Goal: Communication & Community: Participate in discussion

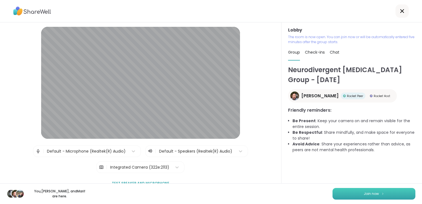
click at [383, 192] on button "Join now" at bounding box center [374, 194] width 83 height 12
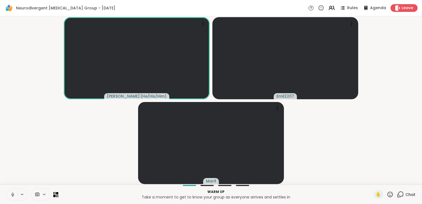
click at [12, 198] on button at bounding box center [12, 195] width 10 height 12
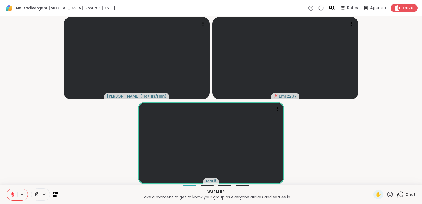
click at [15, 196] on icon at bounding box center [12, 194] width 5 height 5
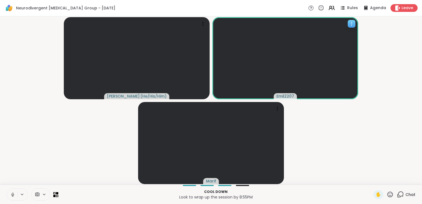
click at [349, 21] on icon at bounding box center [352, 24] width 6 height 6
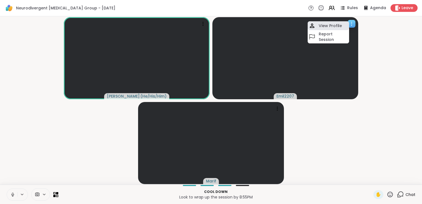
click at [339, 27] on h4 "View Profile" at bounding box center [330, 26] width 23 height 6
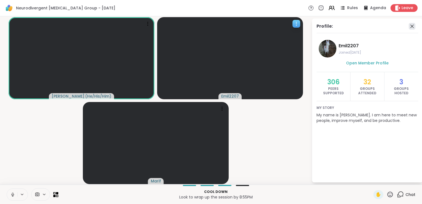
click at [413, 28] on icon at bounding box center [412, 26] width 7 height 7
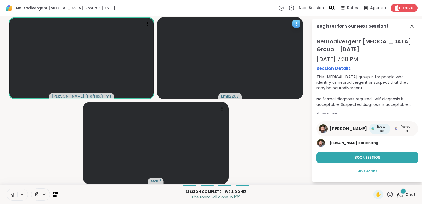
drag, startPoint x: 412, startPoint y: 25, endPoint x: 286, endPoint y: 122, distance: 159.0
click at [286, 122] on video-player-container "[PERSON_NAME] ( He/His/Him ) Emil2207 Marif" at bounding box center [155, 101] width 305 height 164
click at [410, 26] on icon at bounding box center [412, 26] width 7 height 7
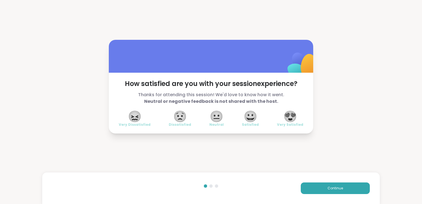
click at [256, 121] on span "😀" at bounding box center [251, 116] width 14 height 10
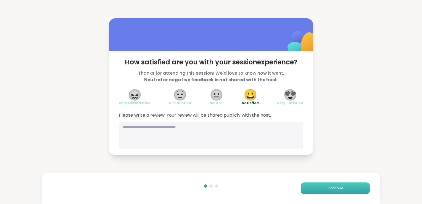
click at [313, 190] on button "Continue" at bounding box center [335, 188] width 69 height 12
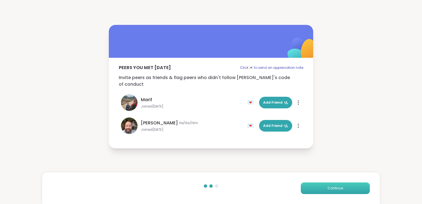
click at [313, 190] on button "Continue" at bounding box center [335, 188] width 69 height 12
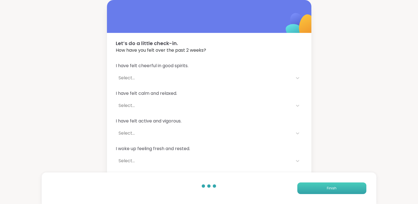
click at [313, 190] on button "Finish" at bounding box center [331, 188] width 69 height 12
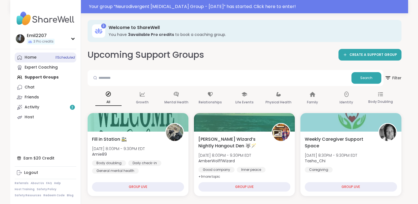
click at [31, 57] on div "Home 11 Scheduled" at bounding box center [31, 58] width 12 height 6
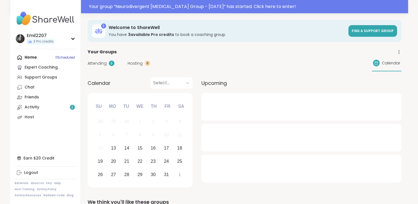
click at [96, 67] on div "Attending 3 Hosting 8 Calendar" at bounding box center [245, 63] width 314 height 16
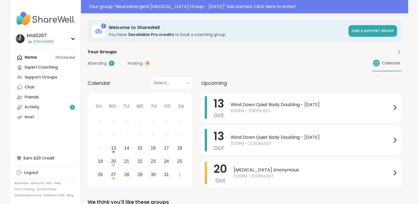
click at [97, 62] on span "Attending" at bounding box center [97, 64] width 19 height 6
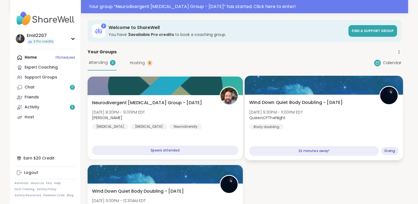
click at [303, 113] on span "[DATE] 9:30PM - 11:00PM EDT" at bounding box center [276, 112] width 54 height 6
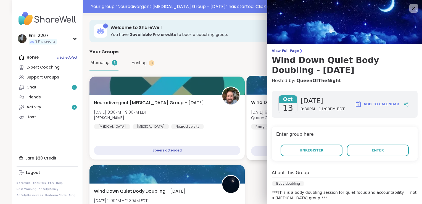
click at [261, 114] on span "[DATE] 9:30PM - 11:00PM EDT" at bounding box center [278, 112] width 54 height 6
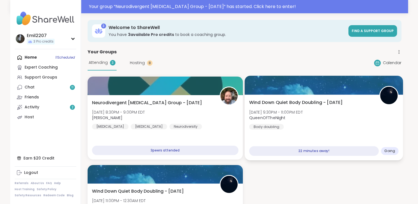
click at [261, 114] on span "[DATE] 9:30PM - 11:00PM EDT" at bounding box center [276, 112] width 54 height 6
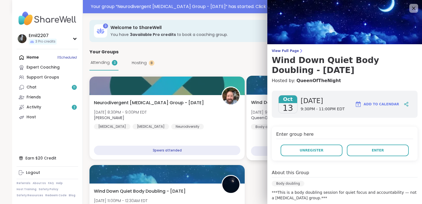
click at [255, 118] on b "QueenOfTheNight" at bounding box center [269, 118] width 36 height 6
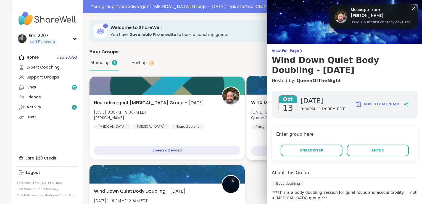
click at [253, 117] on b "QueenOfTheNight" at bounding box center [269, 118] width 36 height 6
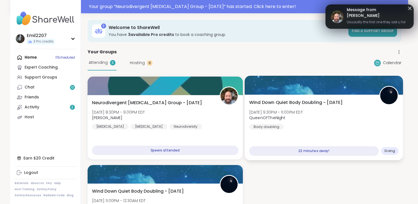
click at [253, 117] on b "QueenOfTheNight" at bounding box center [267, 118] width 36 height 6
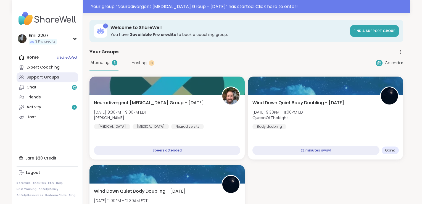
click at [53, 75] on div "Support Groups" at bounding box center [43, 78] width 33 height 6
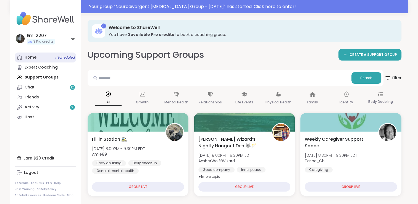
click at [29, 60] on link "Home 11 Scheduled" at bounding box center [46, 57] width 62 height 10
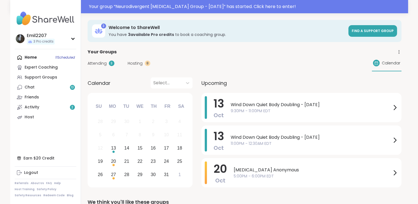
click at [88, 55] on div "Attending 3 Hosting 8 Calendar" at bounding box center [245, 63] width 314 height 16
click at [260, 113] on span "9:30PM - 11:00PM EDT" at bounding box center [311, 111] width 161 height 6
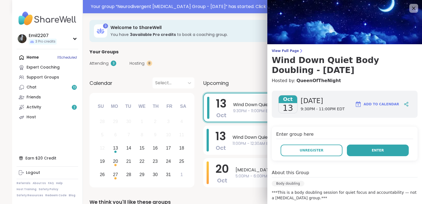
click at [354, 154] on button "Enter" at bounding box center [378, 151] width 62 height 12
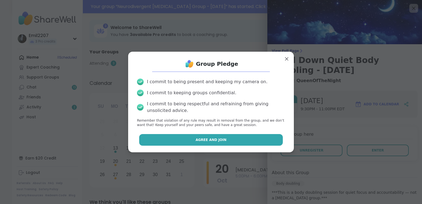
click at [258, 134] on button "Agree and Join" at bounding box center [211, 140] width 144 height 12
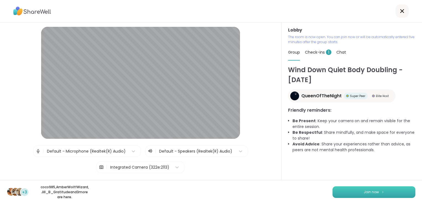
click at [353, 192] on button "Join now" at bounding box center [374, 192] width 83 height 12
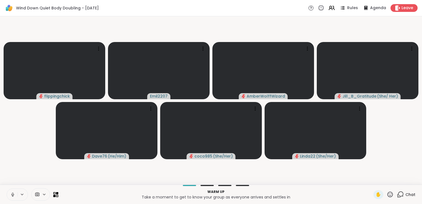
click at [11, 195] on icon at bounding box center [12, 194] width 5 height 5
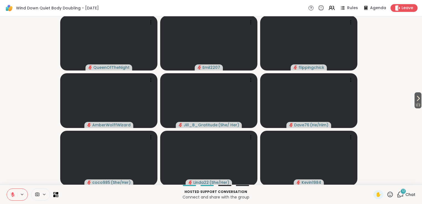
click at [391, 195] on div "✋ 12 Chat" at bounding box center [395, 194] width 42 height 9
click at [397, 195] on icon at bounding box center [400, 194] width 7 height 7
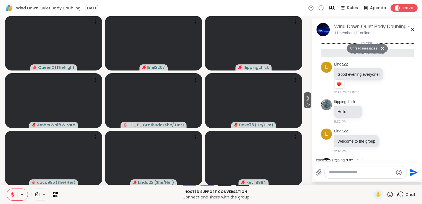
scroll to position [490, 0]
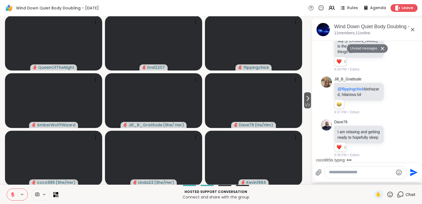
click at [340, 178] on div at bounding box center [366, 172] width 82 height 12
click at [337, 174] on textarea "Type your message" at bounding box center [361, 172] width 64 height 6
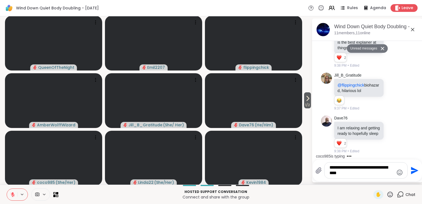
type textarea "**********"
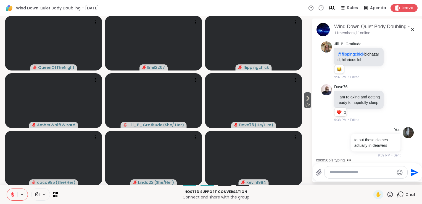
scroll to position [512, 0]
click at [409, 31] on icon at bounding box center [412, 29] width 7 height 7
click at [308, 31] on video-player-container "1 / 2 QueenOfTheNight Emil2207 flippingchick AmberWolffWizard Jill_B_Gratitude …" at bounding box center [155, 101] width 305 height 164
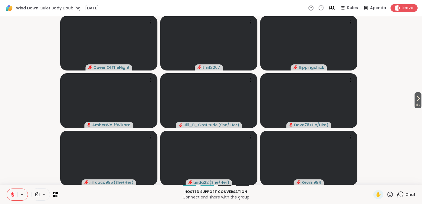
click at [44, 197] on div at bounding box center [40, 194] width 19 height 12
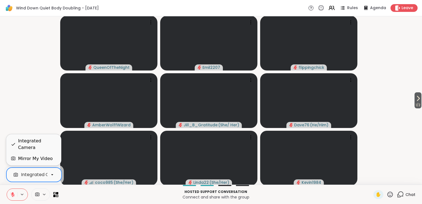
click at [48, 174] on div at bounding box center [52, 174] width 9 height 9
click at [43, 157] on div "Mirror My Video" at bounding box center [35, 158] width 35 height 7
drag, startPoint x: 39, startPoint y: 176, endPoint x: 24, endPoint y: 163, distance: 19.8
click at [24, 163] on div "Mirror My Video" at bounding box center [33, 158] width 55 height 11
click at [28, 178] on div "Integrated Camera" at bounding box center [42, 174] width 43 height 7
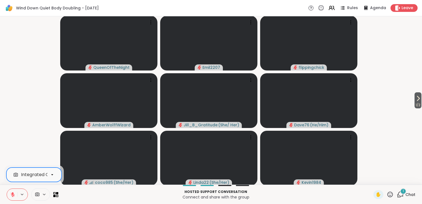
click at [28, 178] on div "Integrated Camera" at bounding box center [42, 174] width 43 height 7
click at [7, 107] on video-player-container "1 / 2 QueenOfTheNight Emil2207 flippingchick AmberWolffWizard Jill_B_Gratitude …" at bounding box center [211, 101] width 416 height 164
drag, startPoint x: 396, startPoint y: 199, endPoint x: 293, endPoint y: 196, distance: 103.1
click at [293, 196] on p "Connect and share with the group" at bounding box center [216, 197] width 309 height 6
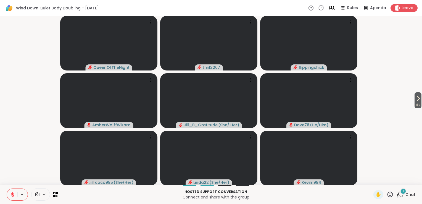
click at [397, 193] on icon at bounding box center [400, 194] width 7 height 7
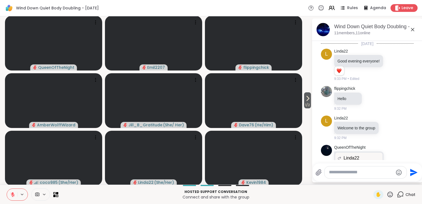
scroll to position [596, 0]
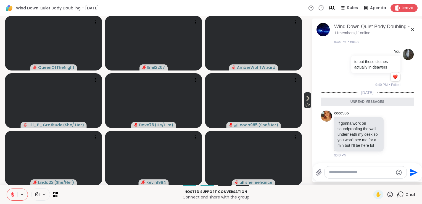
click at [304, 104] on span "1 / 2" at bounding box center [307, 105] width 7 height 7
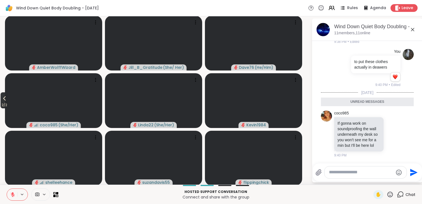
click at [4, 98] on icon at bounding box center [4, 98] width 7 height 7
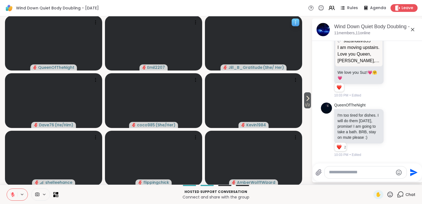
scroll to position [920, 0]
click at [342, 175] on div at bounding box center [366, 172] width 82 height 12
click at [338, 173] on textarea "Type your message" at bounding box center [361, 172] width 64 height 6
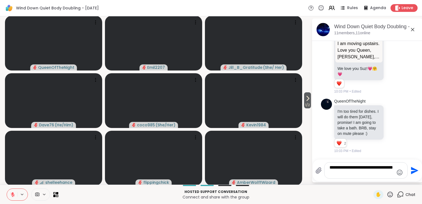
drag, startPoint x: 355, startPoint y: 171, endPoint x: 326, endPoint y: 166, distance: 28.8
click at [359, 176] on div "**********" at bounding box center [366, 170] width 83 height 16
click at [356, 175] on textarea "**********" at bounding box center [362, 170] width 64 height 11
drag, startPoint x: 375, startPoint y: 172, endPoint x: 380, endPoint y: 174, distance: 5.7
drag, startPoint x: 377, startPoint y: 177, endPoint x: 319, endPoint y: 159, distance: 60.0
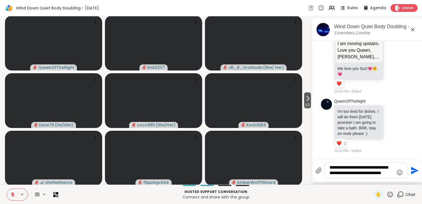
click at [319, 159] on div at bounding box center [368, 158] width 108 height 3
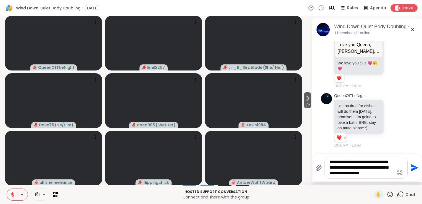
click at [329, 177] on div "**********" at bounding box center [366, 167] width 83 height 21
click at [368, 174] on textarea "**********" at bounding box center [362, 167] width 64 height 17
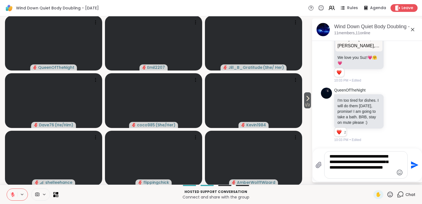
type textarea "**********"
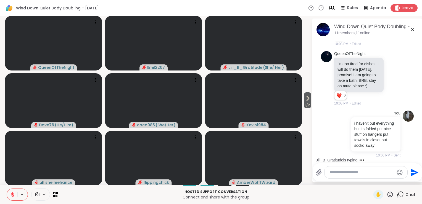
scroll to position [1038, 0]
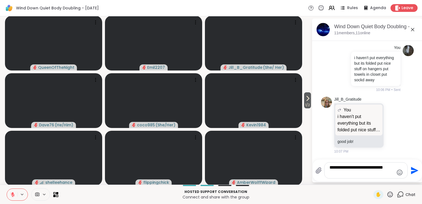
type textarea "**********"
click at [411, 169] on icon "Send" at bounding box center [414, 170] width 7 height 7
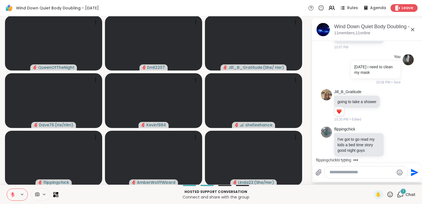
scroll to position [1170, 0]
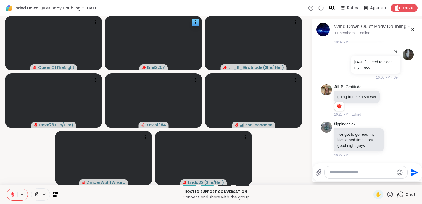
drag, startPoint x: 411, startPoint y: 130, endPoint x: 192, endPoint y: 26, distance: 242.6
drag, startPoint x: 192, startPoint y: 26, endPoint x: 195, endPoint y: 24, distance: 4.1
click at [195, 23] on icon at bounding box center [196, 23] width 6 height 6
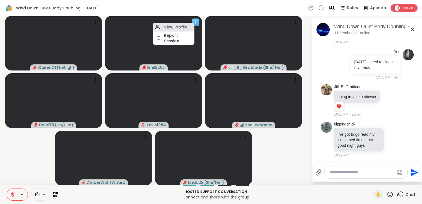
click at [186, 26] on h4 "View Profile" at bounding box center [175, 27] width 23 height 6
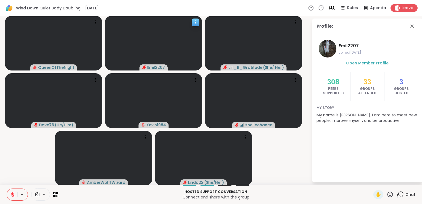
click at [192, 19] on div "Emil2207" at bounding box center [153, 43] width 97 height 55
click at [196, 23] on icon at bounding box center [196, 23] width 6 height 6
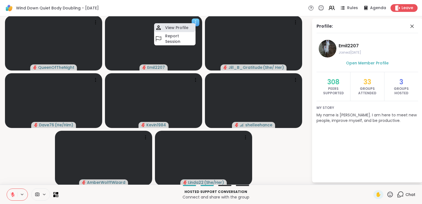
click at [189, 27] on div "View Profile" at bounding box center [174, 27] width 41 height 9
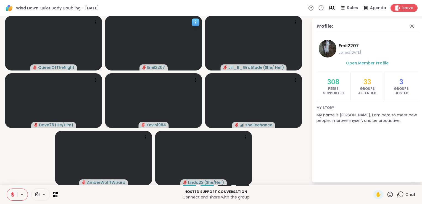
click at [193, 26] on div at bounding box center [196, 23] width 8 height 8
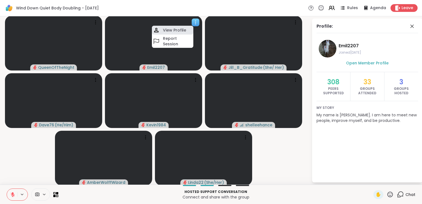
click at [189, 30] on div "View Profile" at bounding box center [172, 30] width 41 height 9
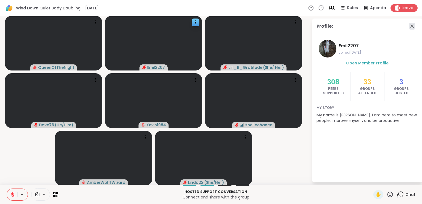
click at [409, 25] on icon at bounding box center [412, 26] width 7 height 7
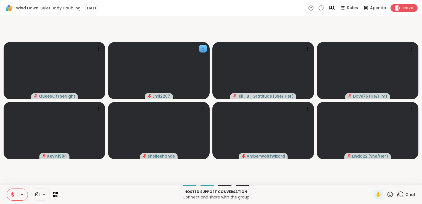
click at [400, 193] on div "Chat" at bounding box center [406, 194] width 19 height 9
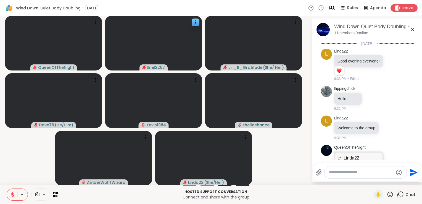
scroll to position [1172, 0]
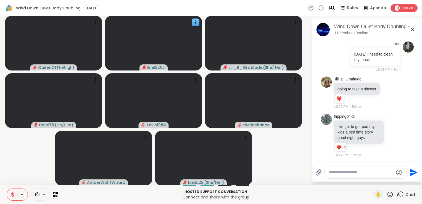
drag, startPoint x: 335, startPoint y: 178, endPoint x: 318, endPoint y: 160, distance: 24.4
click at [318, 160] on div "[DATE] L Linda22 Good evening everyone! 1 1 9:33 PM • Edited flippingchick Hell…" at bounding box center [367, 102] width 111 height 122
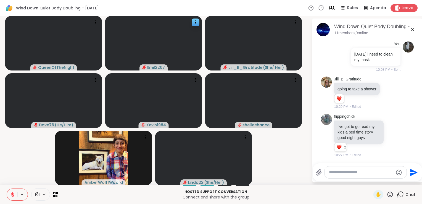
click at [337, 171] on textarea "Type your message" at bounding box center [361, 172] width 64 height 6
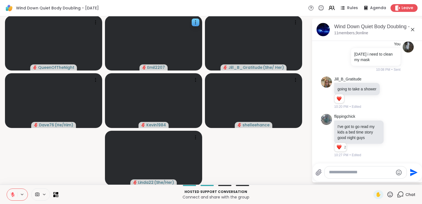
click at [337, 172] on textarea "Type your message" at bounding box center [361, 172] width 64 height 6
type textarea "*"
click at [340, 172] on textarea "**********" at bounding box center [362, 172] width 64 height 6
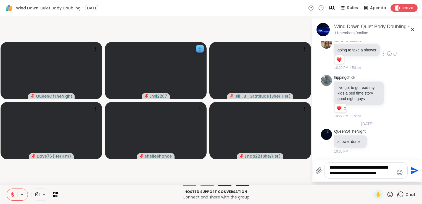
type textarea "**********"
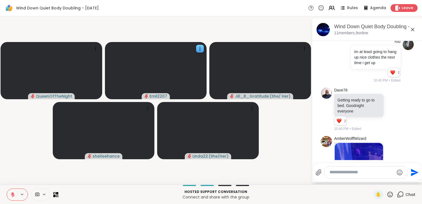
scroll to position [1293, 0]
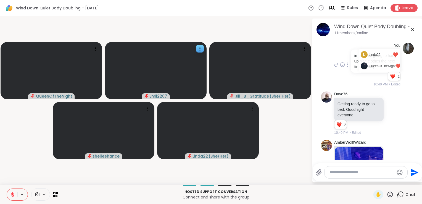
click at [388, 80] on li "2" at bounding box center [392, 76] width 9 height 8
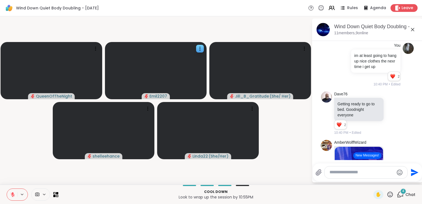
click at [339, 174] on textarea "Type your message" at bounding box center [362, 172] width 64 height 6
click at [334, 171] on textarea "Type your message" at bounding box center [362, 172] width 64 height 6
type textarea "********"
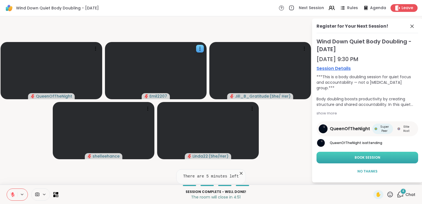
click at [340, 156] on button "Book Session" at bounding box center [368, 158] width 102 height 12
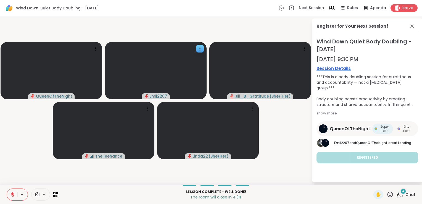
click at [402, 193] on span "4" at bounding box center [403, 191] width 2 height 5
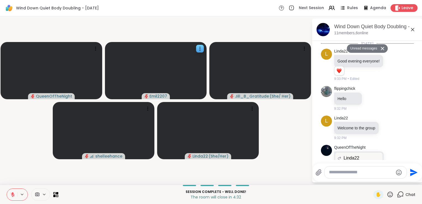
scroll to position [1854, 0]
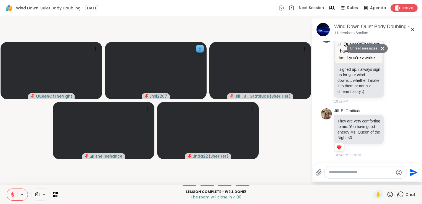
click at [376, 170] on textarea "Type your message" at bounding box center [361, 172] width 64 height 6
click at [357, 170] on textarea "Type your message" at bounding box center [361, 172] width 64 height 6
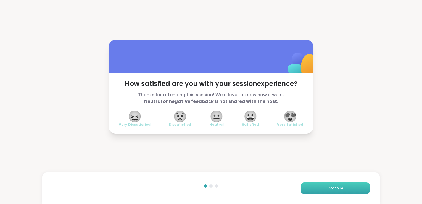
click at [330, 187] on span "Continue" at bounding box center [335, 188] width 15 height 5
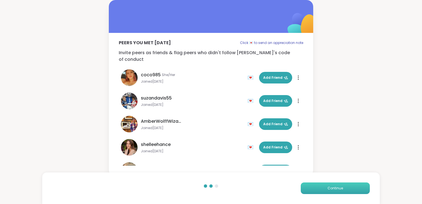
click at [320, 184] on button "Continue" at bounding box center [335, 188] width 69 height 12
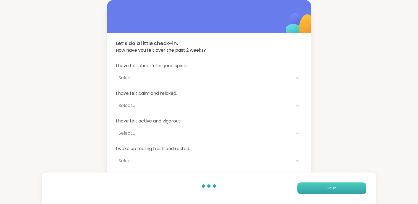
click at [320, 184] on button "Finish" at bounding box center [331, 188] width 69 height 12
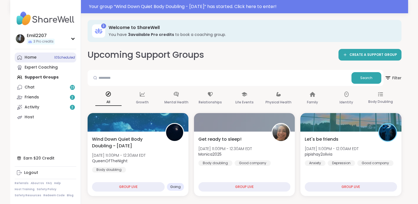
click at [63, 59] on span "10 Scheduled" at bounding box center [64, 57] width 21 height 4
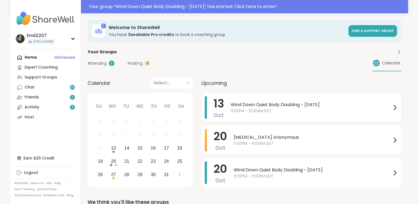
click at [225, 118] on div "[DATE] Wind Down Quiet Body Doubling - [DATE] 11:00PM - 12:30AM EDT" at bounding box center [301, 107] width 200 height 29
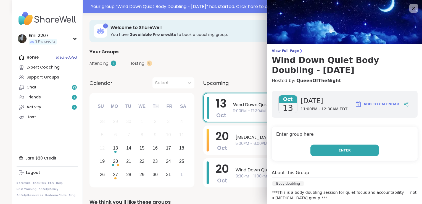
click at [311, 151] on button "Enter" at bounding box center [345, 151] width 69 height 12
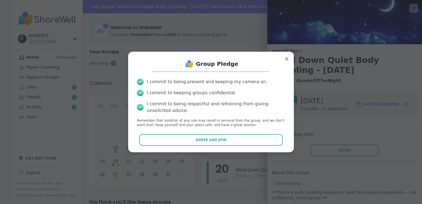
click at [271, 146] on div "Group Pledge I commit to being present and keeping my camera on. I commit to ke…" at bounding box center [211, 102] width 157 height 92
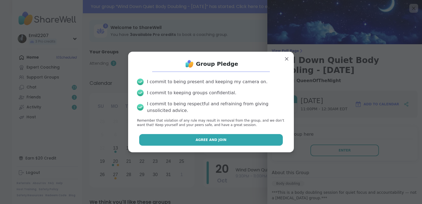
click at [271, 139] on button "Agree and Join" at bounding box center [211, 140] width 144 height 12
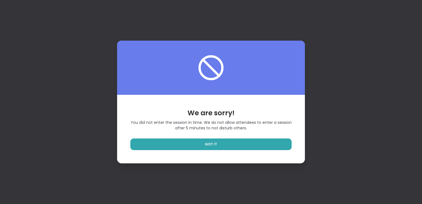
click at [376, 1] on div "We are sorry! You did not enter the session in time. We do not allow attendees …" at bounding box center [211, 102] width 422 height 204
